Goal: Task Accomplishment & Management: Use online tool/utility

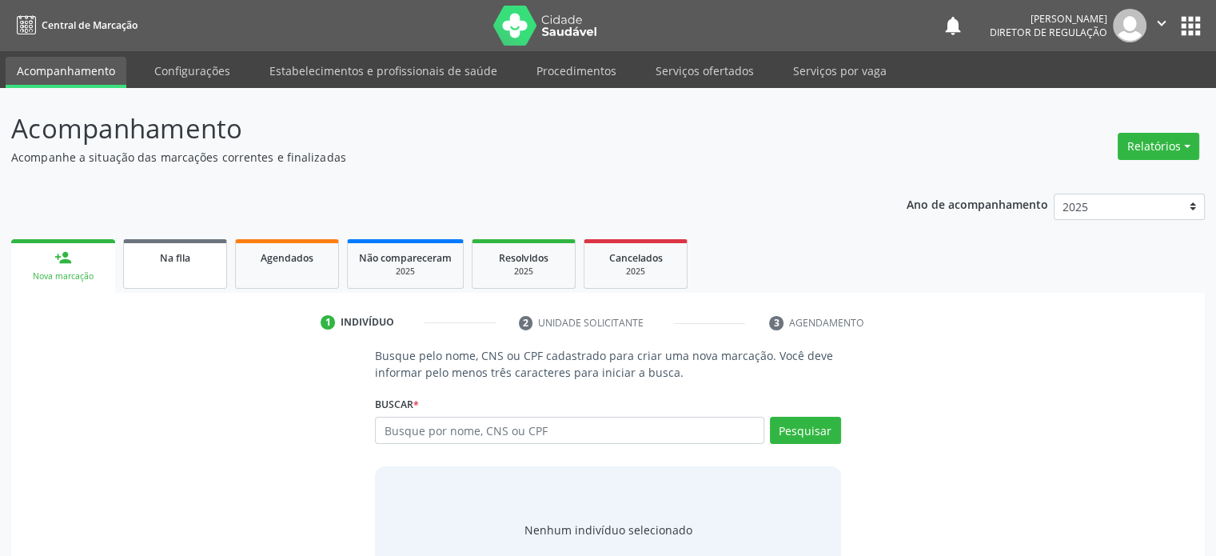
click at [177, 249] on div "Na fila" at bounding box center [175, 257] width 80 height 17
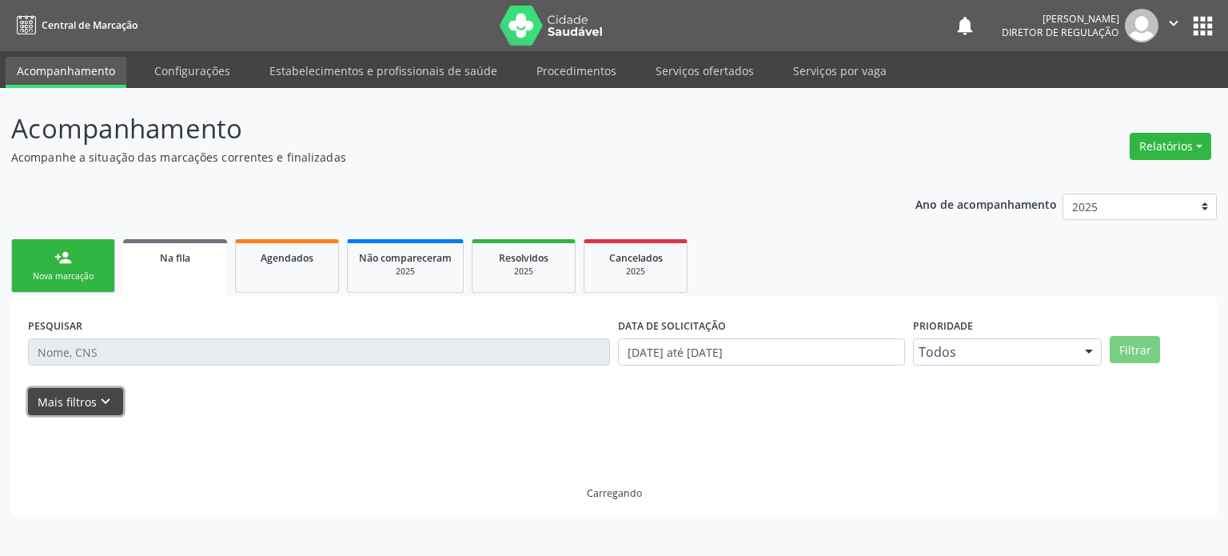
click at [93, 405] on button "Mais filtros keyboard_arrow_down" at bounding box center [75, 402] width 95 height 28
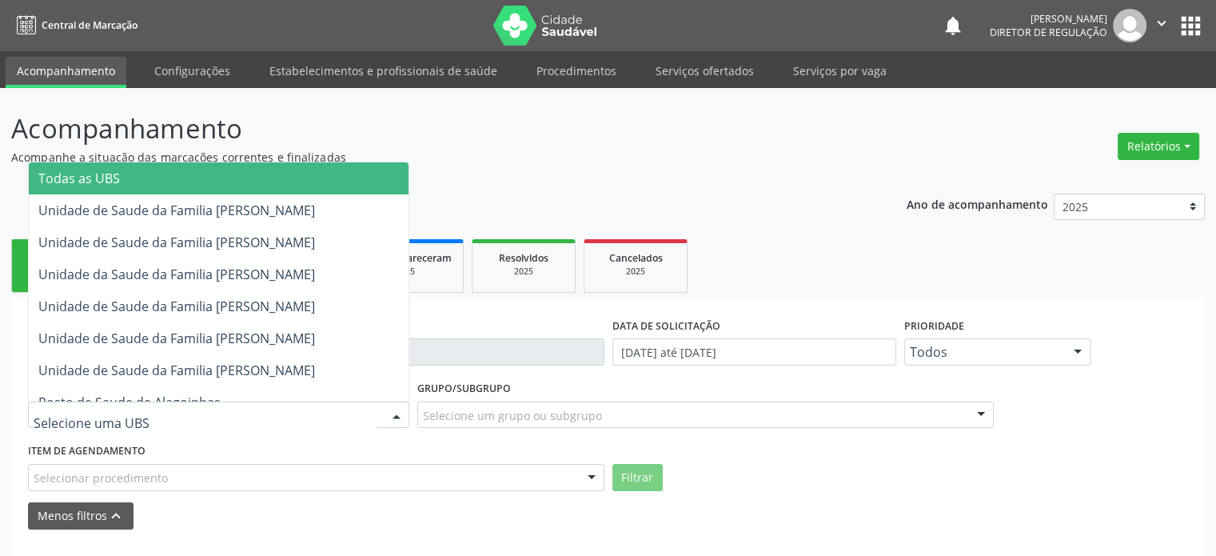
click at [125, 173] on span "Todas as UBS" at bounding box center [219, 178] width 380 height 32
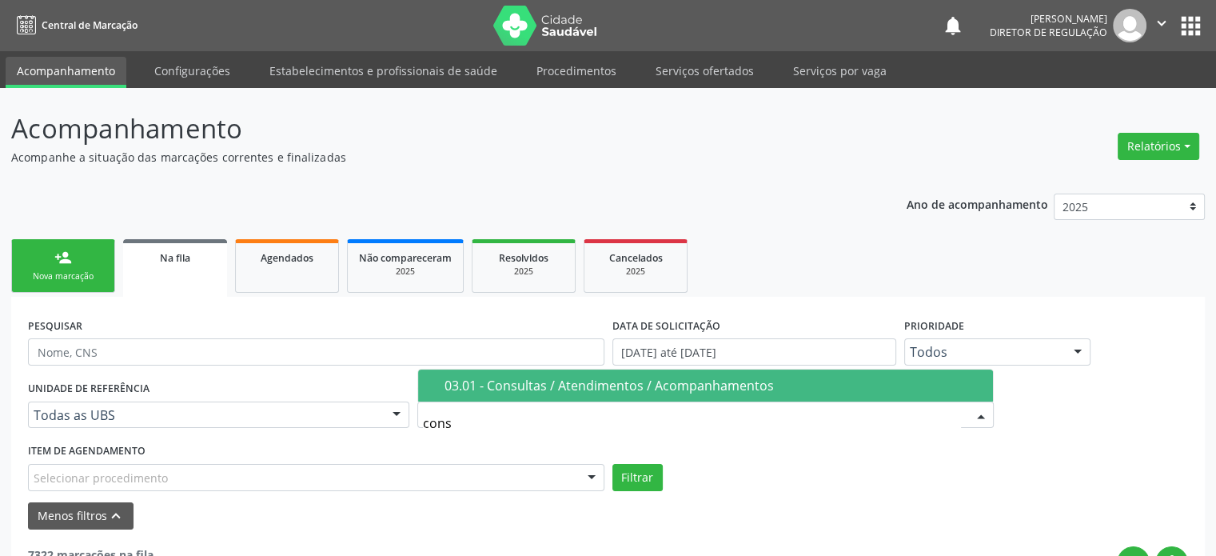
type input "consu"
click at [556, 379] on div "03.01 - Consultas / Atendimentos / Acompanhamentos" at bounding box center [714, 385] width 539 height 13
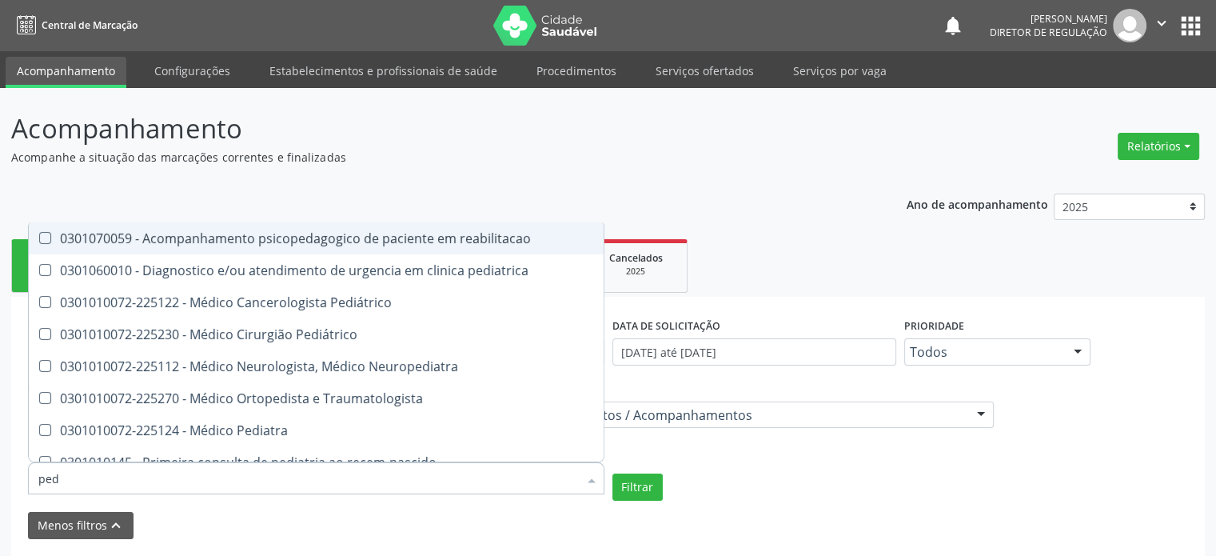
type input "pedi"
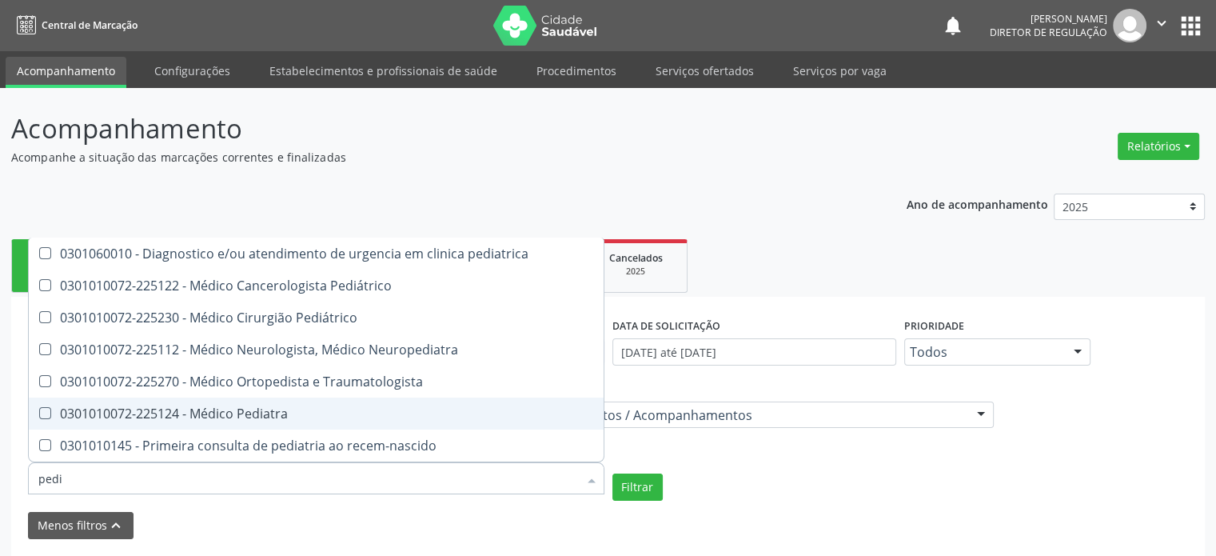
click at [213, 421] on span "0301010072-225124 - Médico Pediatra" at bounding box center [316, 413] width 575 height 32
checkbox Pediatra "true"
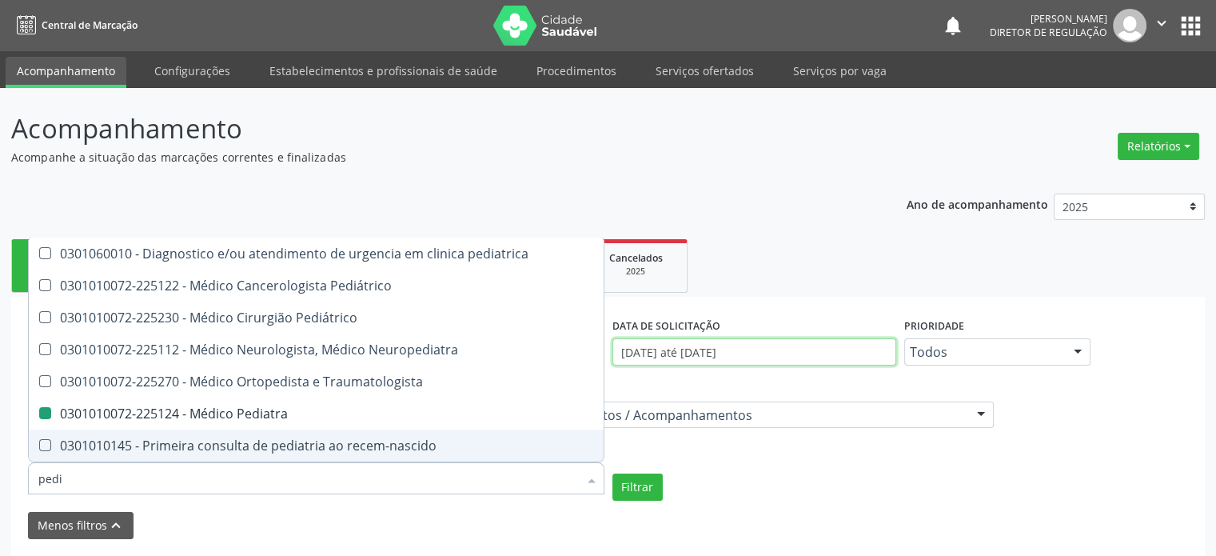
click at [782, 353] on input "[DATE] até [DATE]" at bounding box center [754, 351] width 284 height 27
checkbox Pediátrico "true"
checkbox Pediatra "false"
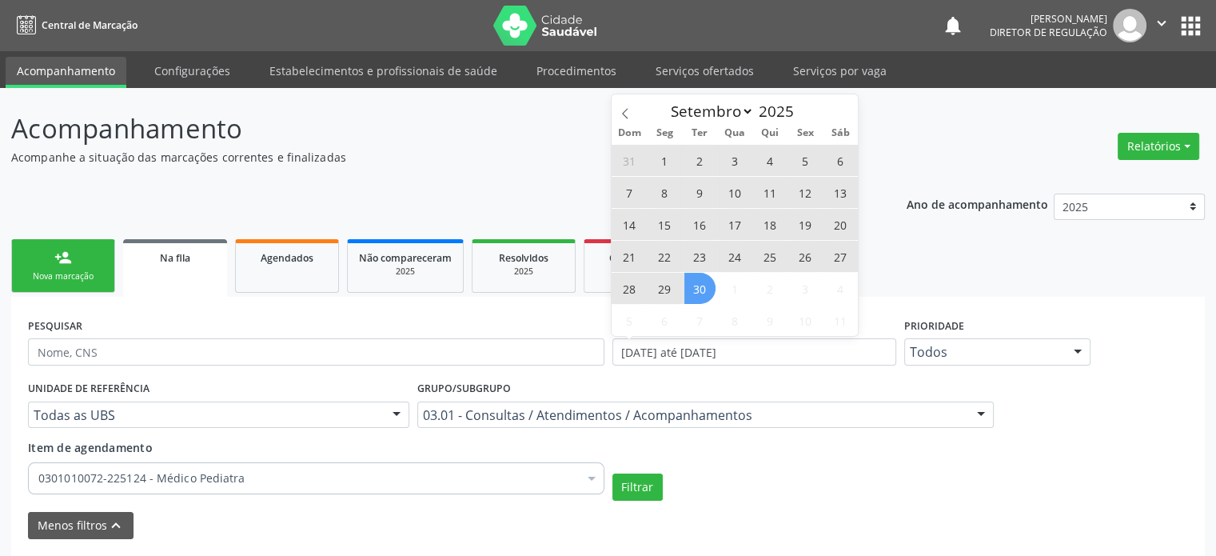
click at [700, 286] on span "30" at bounding box center [699, 288] width 31 height 31
type input "[DATE]"
click at [628, 111] on icon at bounding box center [625, 113] width 11 height 11
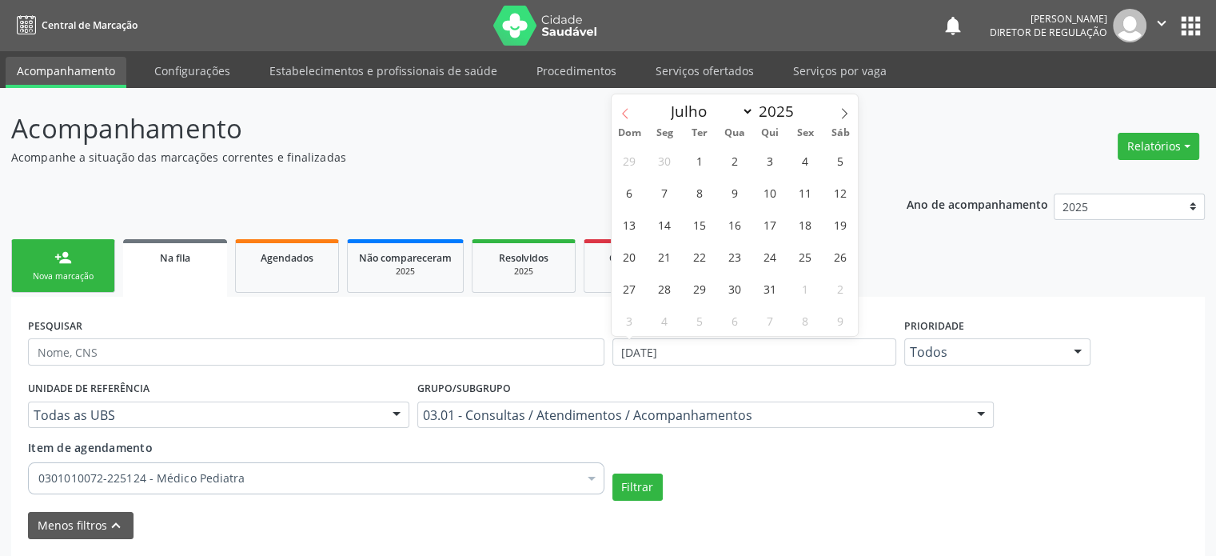
click at [628, 111] on icon at bounding box center [625, 113] width 11 height 11
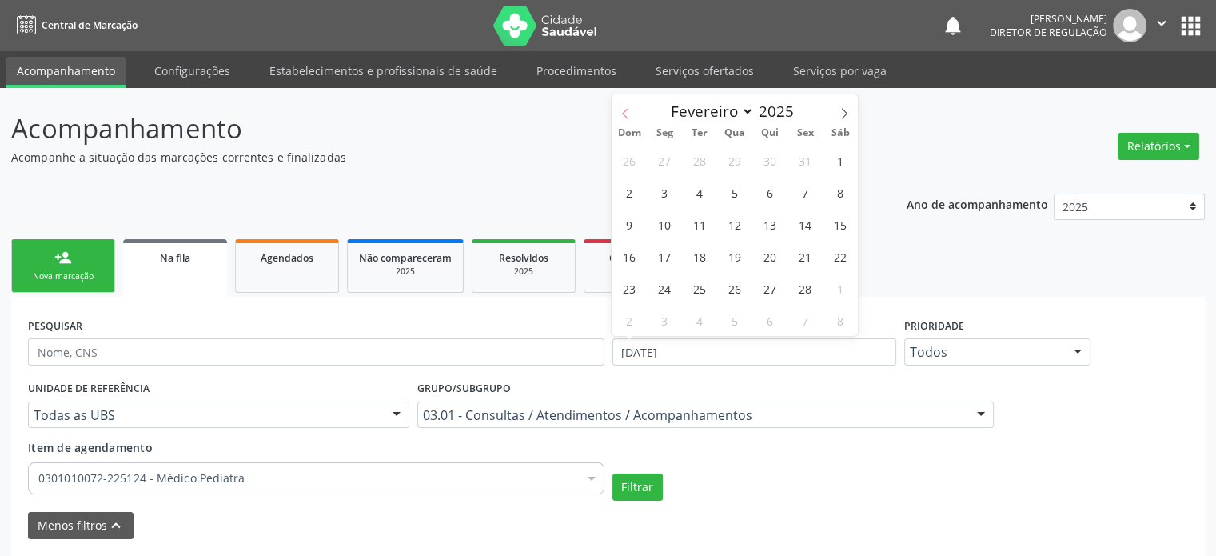
click at [628, 111] on icon at bounding box center [625, 113] width 11 height 11
select select "0"
click at [628, 111] on icon at bounding box center [625, 113] width 11 height 11
type input "2024"
click at [628, 111] on icon at bounding box center [625, 113] width 11 height 11
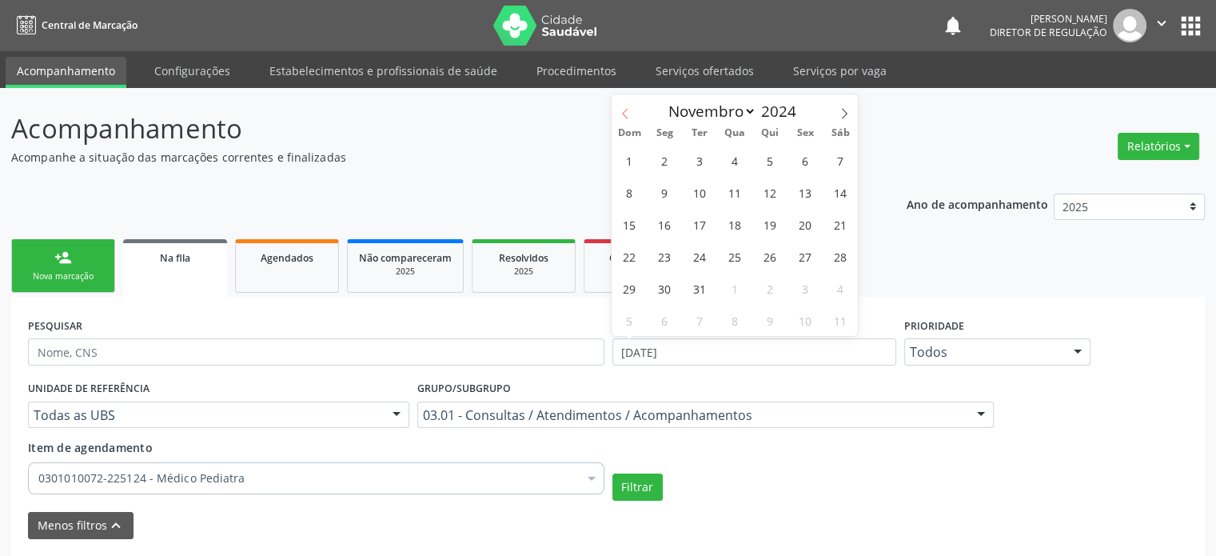
click at [628, 111] on icon at bounding box center [625, 113] width 11 height 11
select select "9"
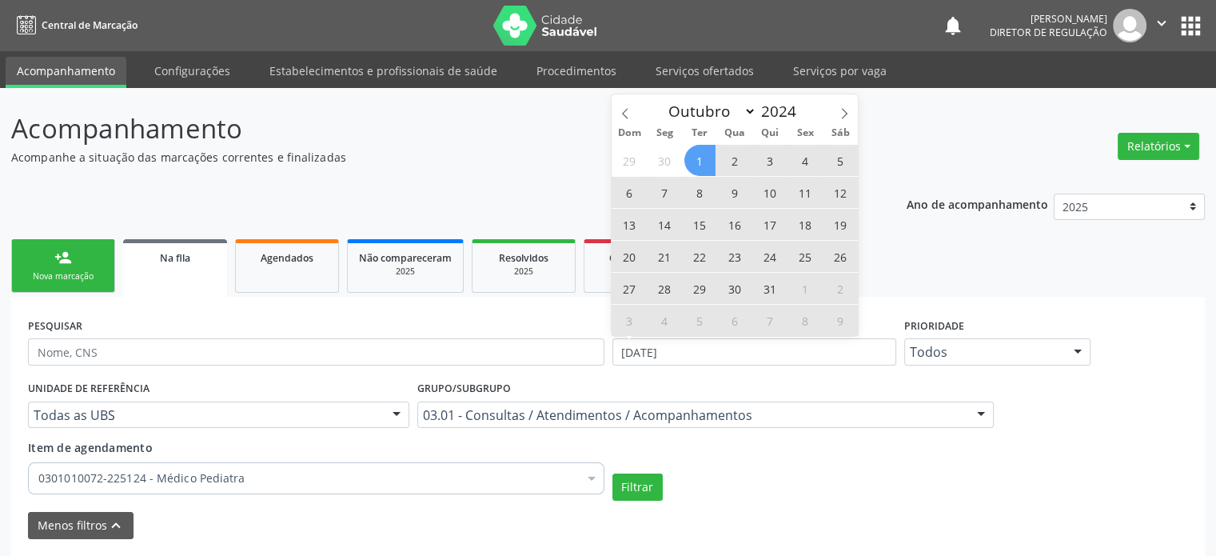
click at [703, 155] on span "1" at bounding box center [699, 160] width 31 height 31
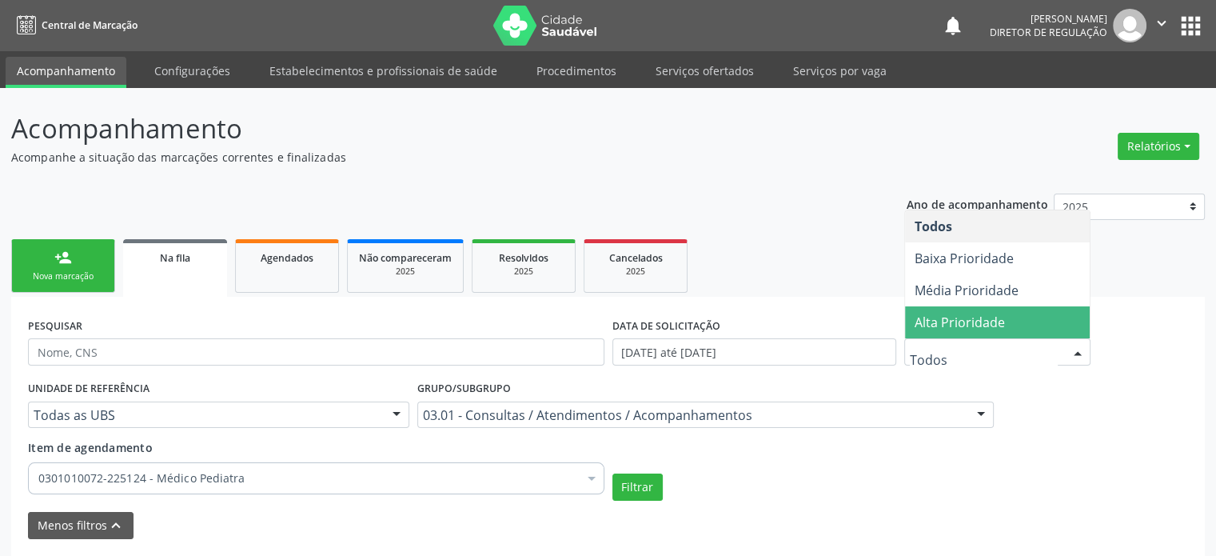
click at [956, 315] on span "Alta Prioridade" at bounding box center [960, 322] width 90 height 18
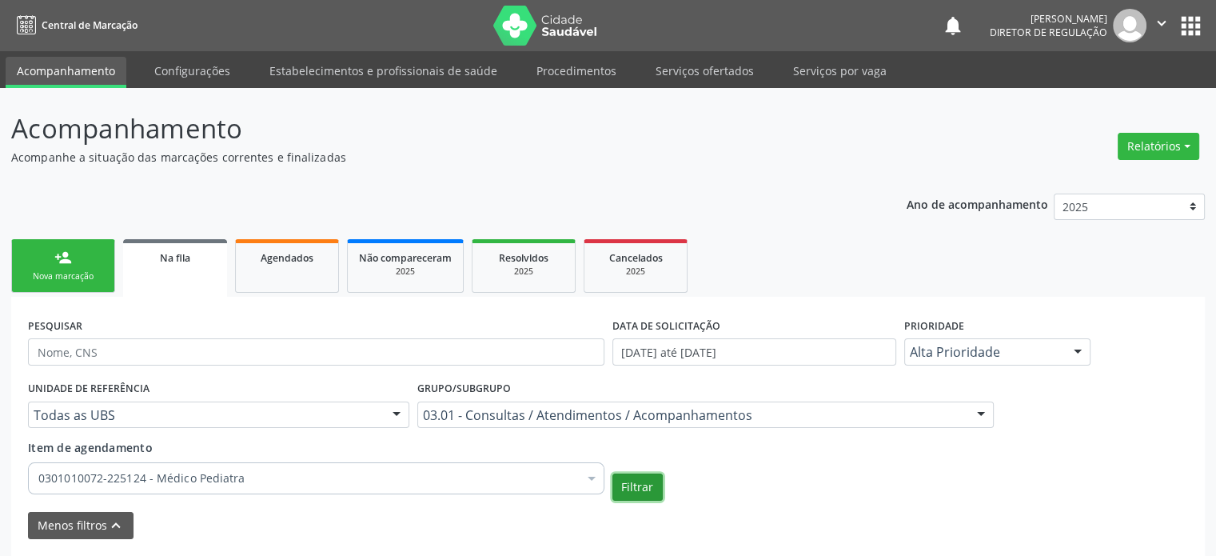
click at [641, 488] on button "Filtrar" at bounding box center [637, 486] width 50 height 27
click at [665, 349] on input "[DATE] até [DATE]" at bounding box center [754, 351] width 284 height 27
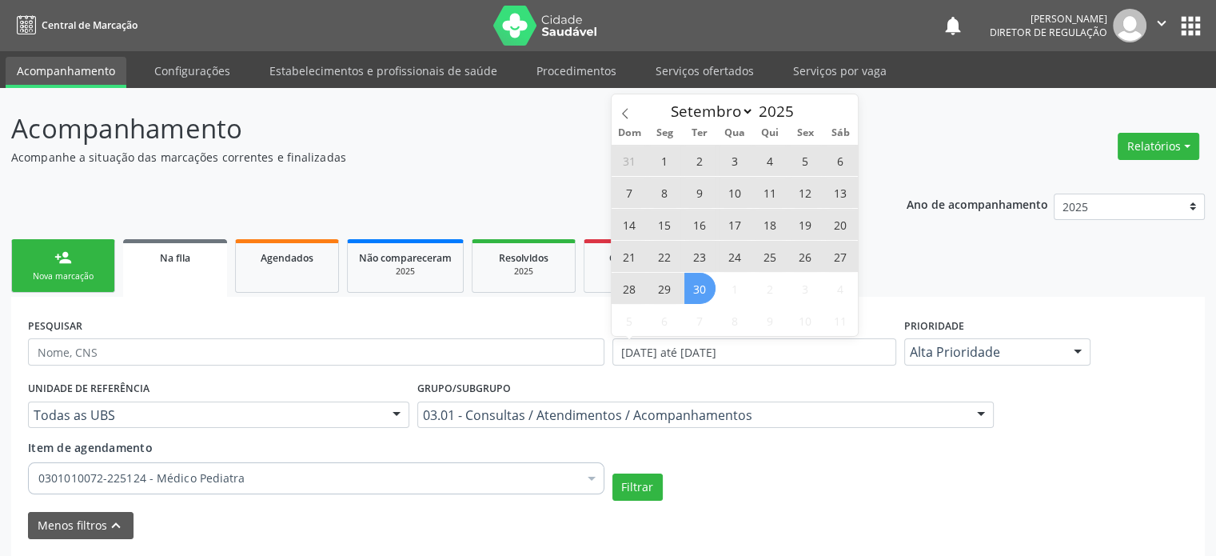
click at [697, 284] on span "30" at bounding box center [699, 288] width 31 height 31
type input "[DATE]"
click at [627, 109] on icon at bounding box center [626, 113] width 6 height 10
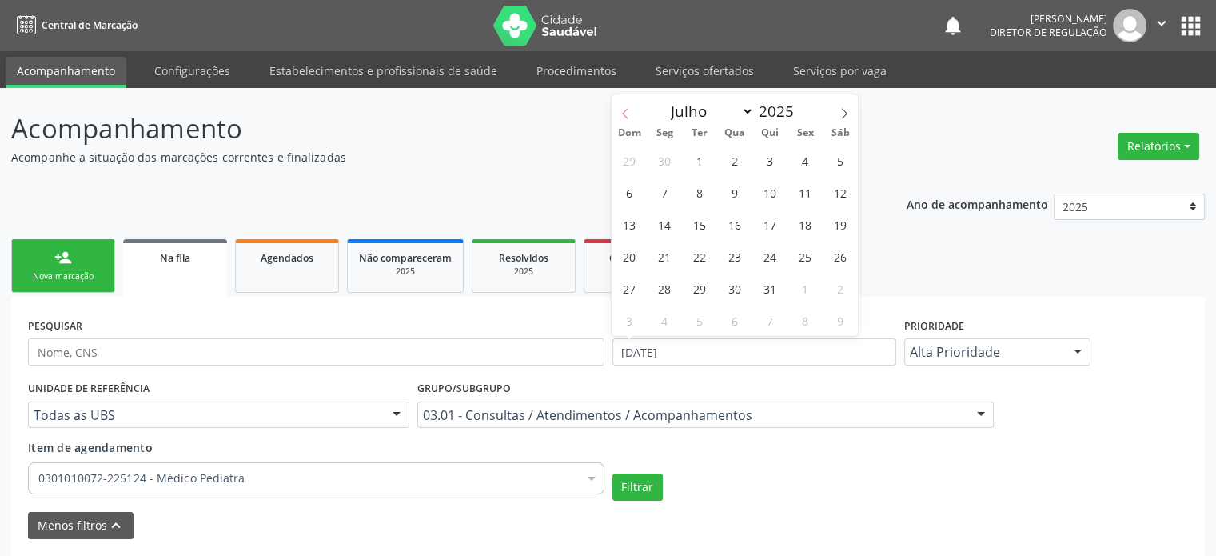
click at [627, 109] on icon at bounding box center [626, 113] width 6 height 10
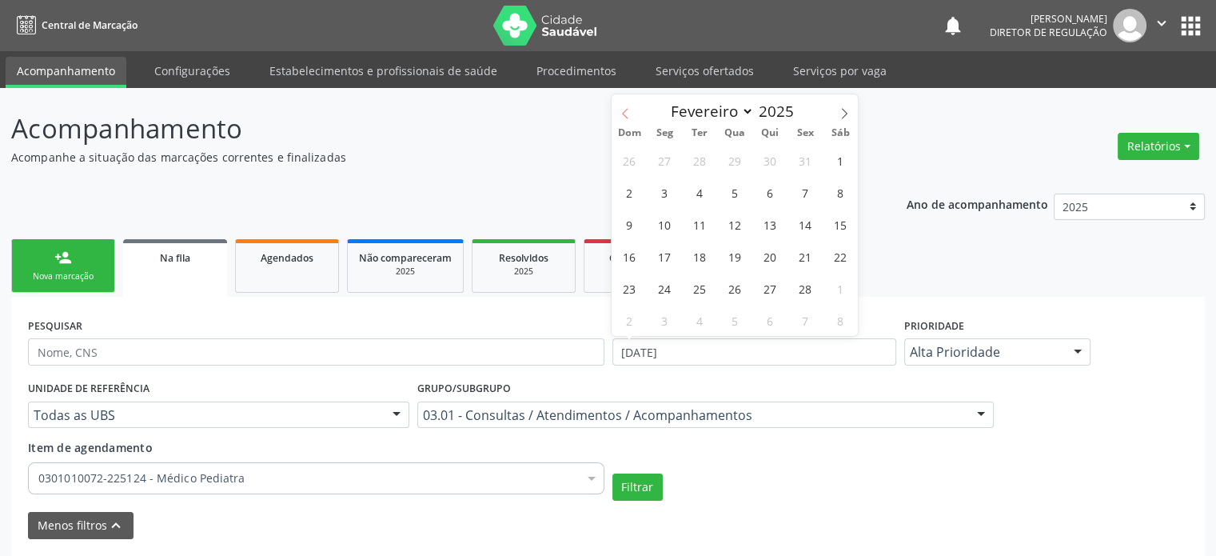
click at [627, 109] on icon at bounding box center [626, 113] width 6 height 10
select select "0"
click at [627, 109] on icon at bounding box center [626, 113] width 6 height 10
type input "2024"
click at [627, 109] on icon at bounding box center [626, 113] width 6 height 10
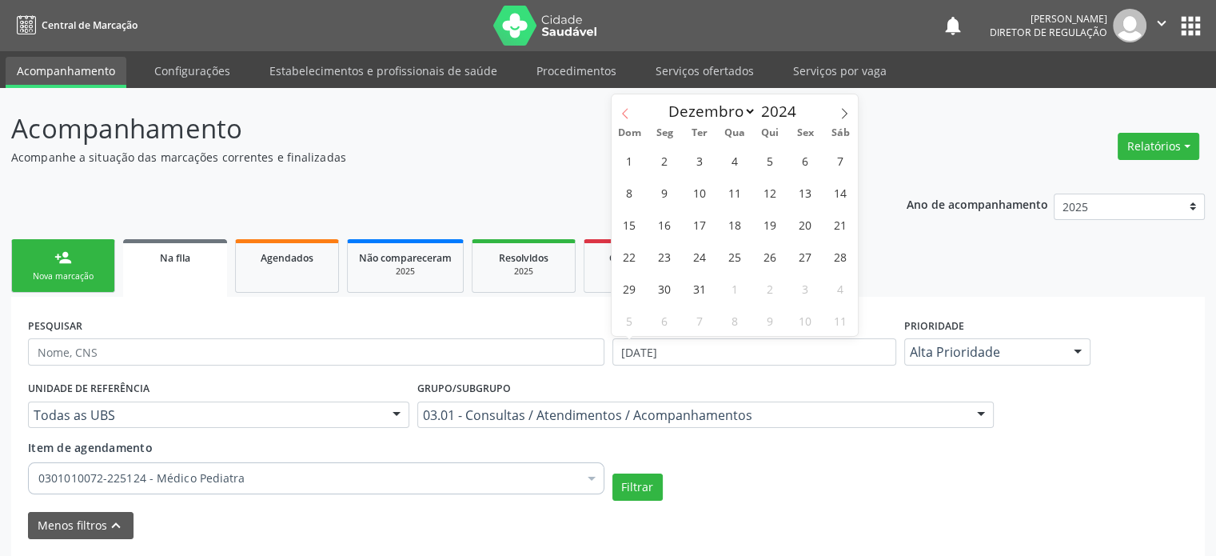
select select "10"
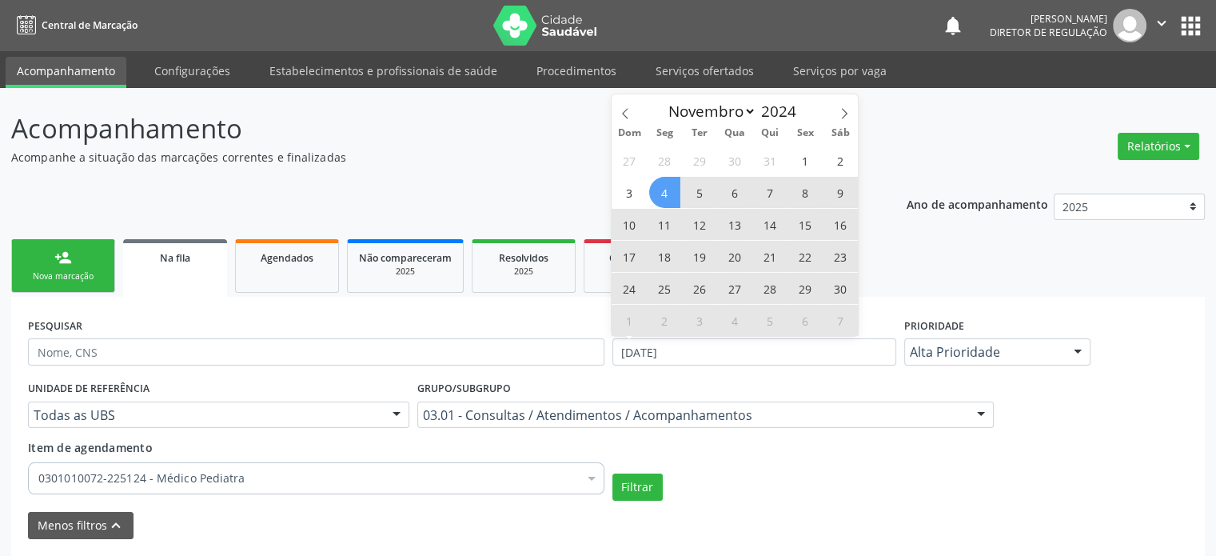
click at [663, 194] on span "4" at bounding box center [664, 192] width 31 height 31
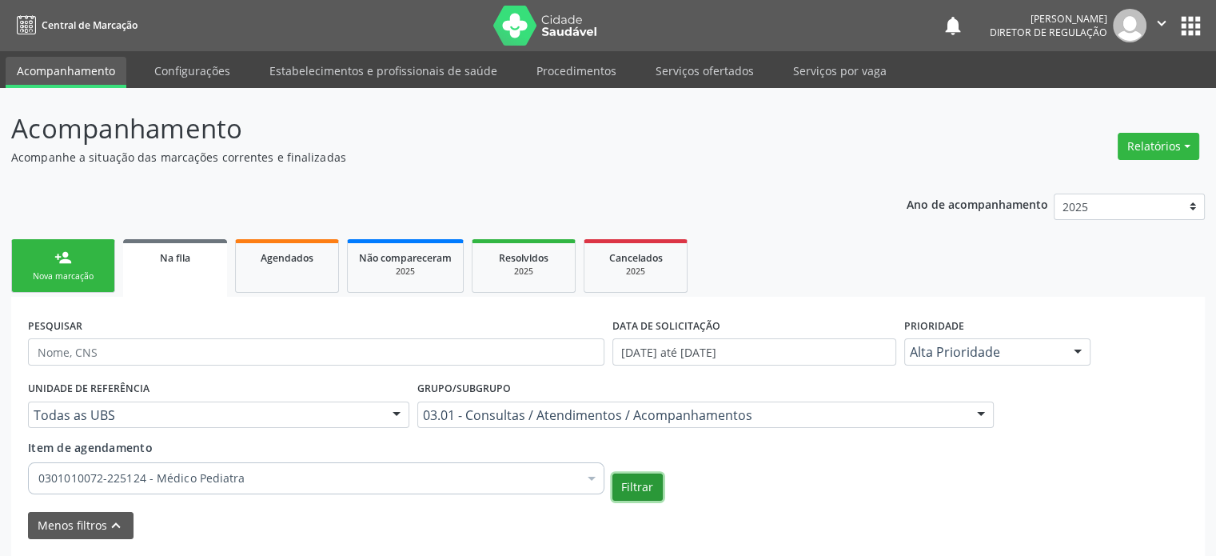
click at [652, 486] on button "Filtrar" at bounding box center [637, 486] width 50 height 27
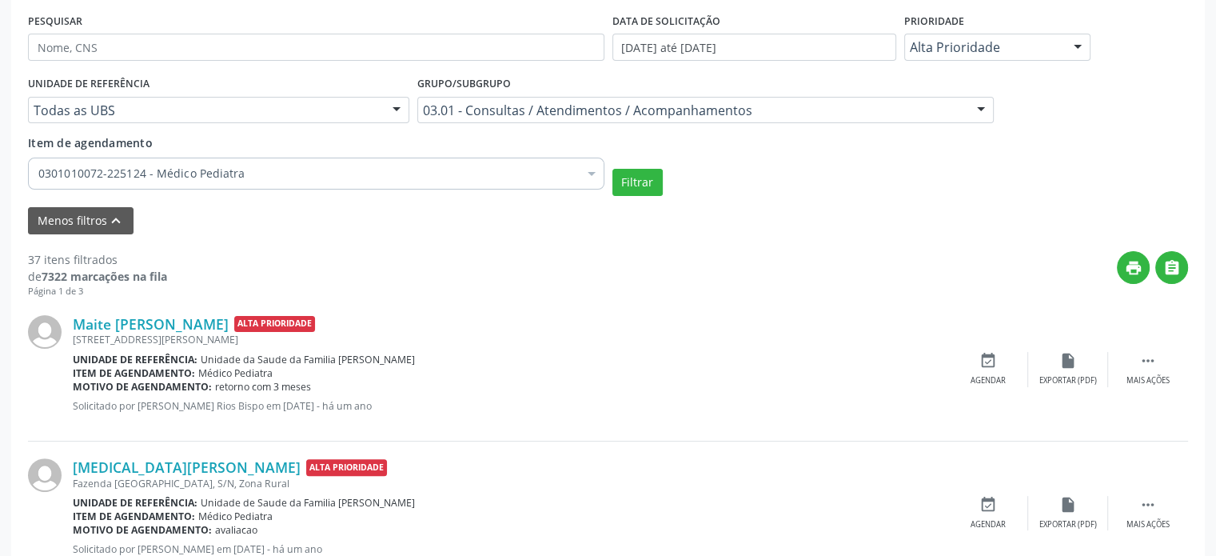
scroll to position [320, 0]
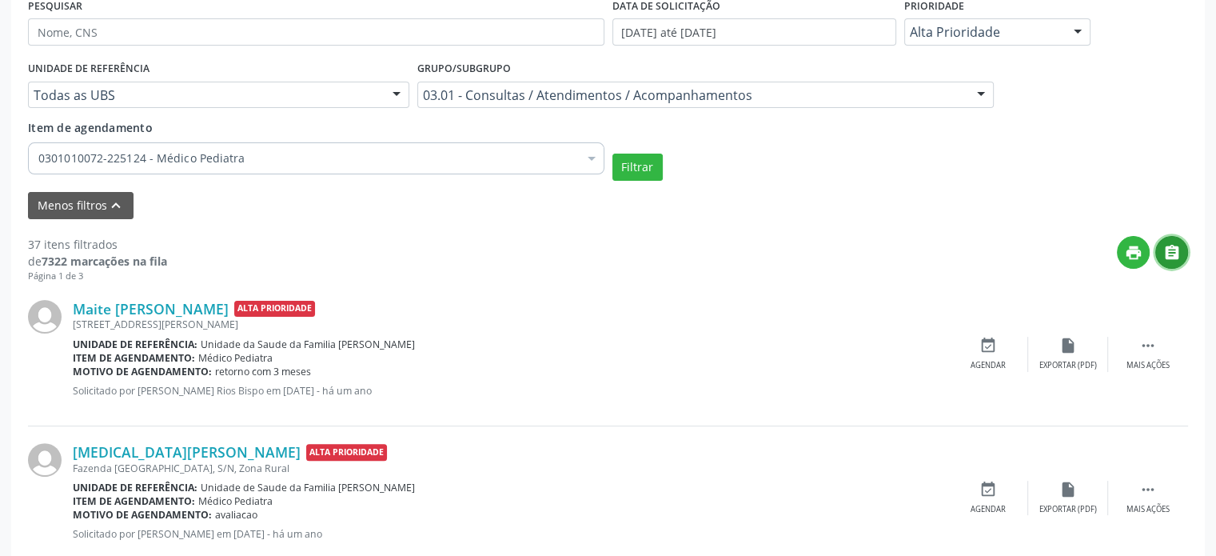
click at [1177, 249] on icon "" at bounding box center [1172, 253] width 18 height 18
